Goal: Navigation & Orientation: Find specific page/section

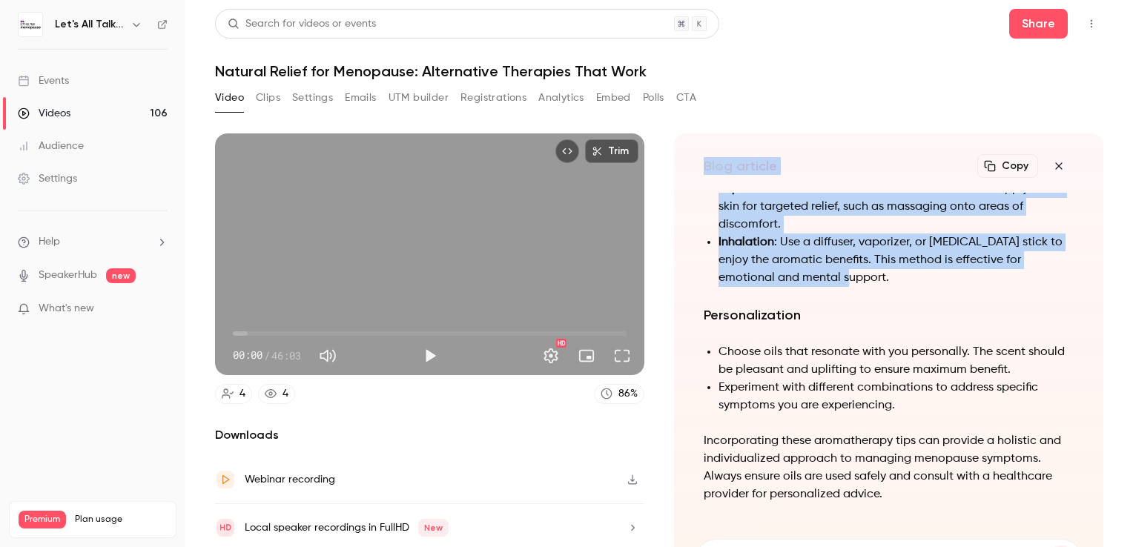
scroll to position [-546, 0]
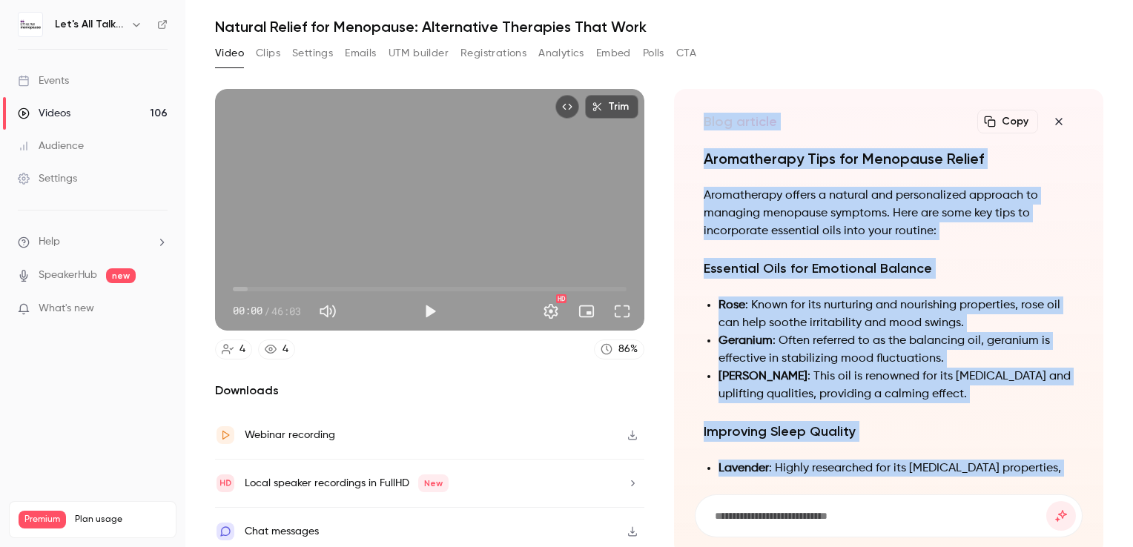
click at [139, 22] on icon "button" at bounding box center [136, 25] width 12 height 12
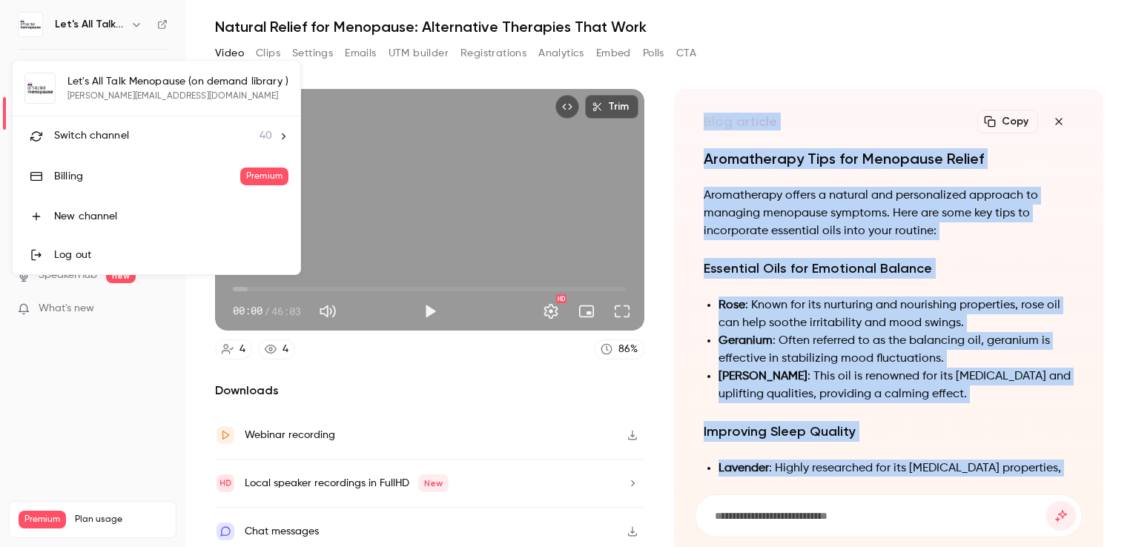
click at [104, 134] on span "Switch channel" at bounding box center [91, 136] width 75 height 16
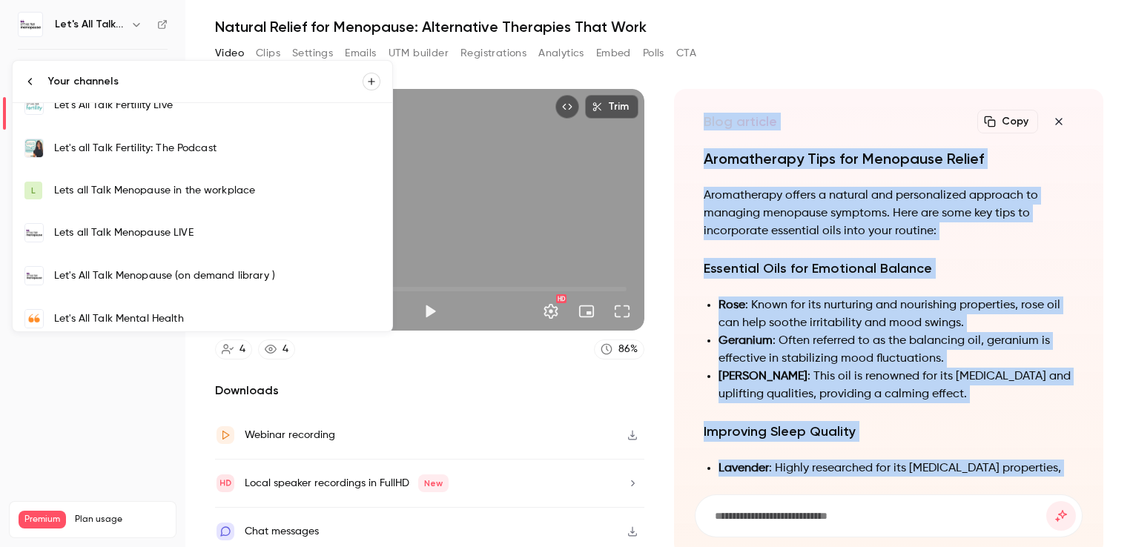
scroll to position [445, 0]
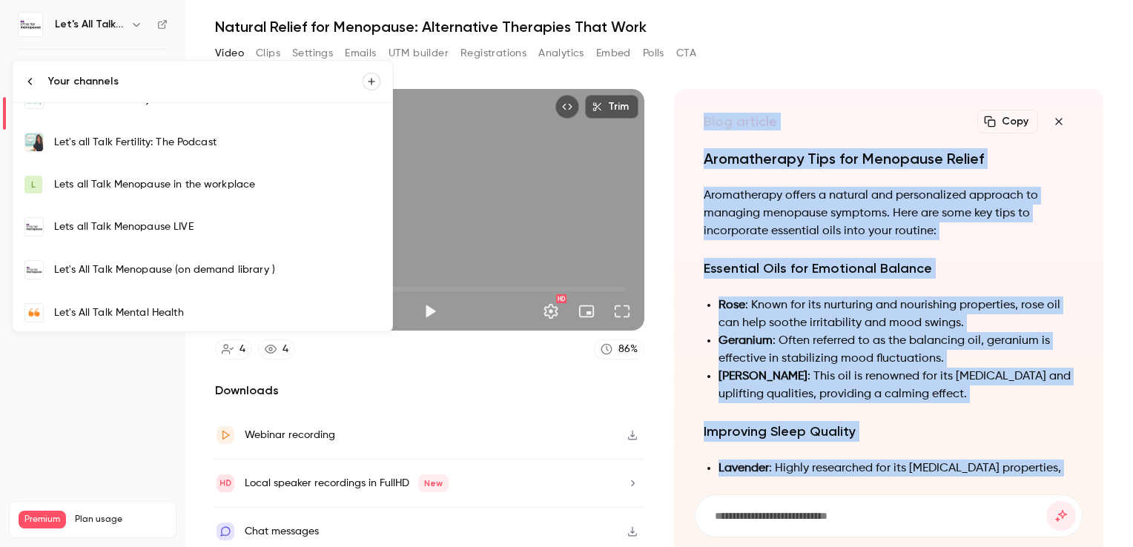
click at [169, 221] on div "Lets all Talk Menopause LIVE" at bounding box center [217, 226] width 326 height 15
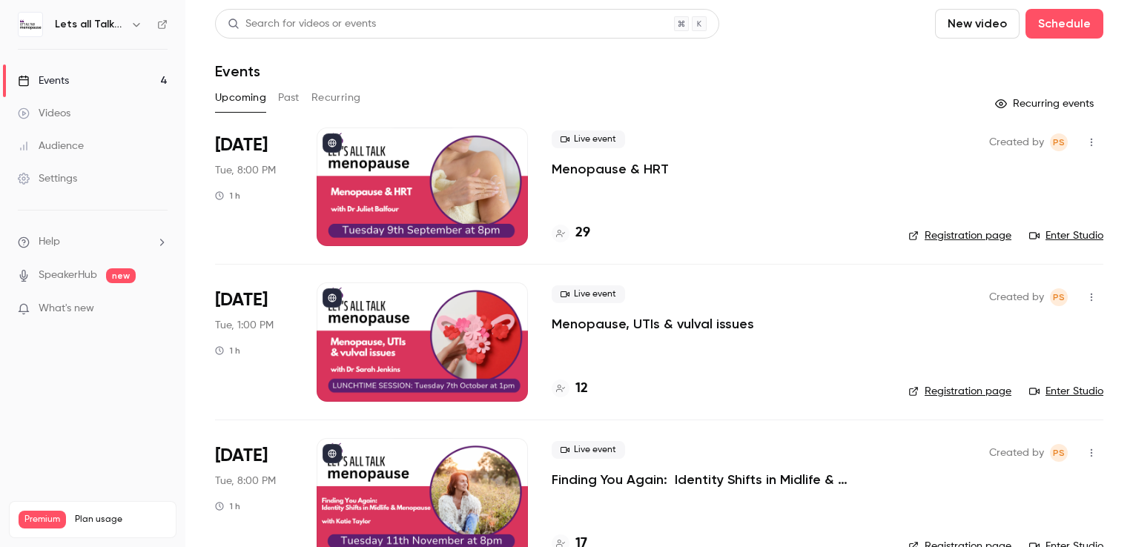
click at [1050, 233] on link "Enter Studio" at bounding box center [1066, 235] width 74 height 15
click at [1064, 237] on link "Enter Studio" at bounding box center [1066, 235] width 74 height 15
click at [430, 174] on div at bounding box center [422, 186] width 211 height 119
click at [1047, 236] on link "Enter Studio" at bounding box center [1066, 235] width 74 height 15
click at [1061, 233] on link "Enter Studio" at bounding box center [1066, 235] width 74 height 15
